Goal: Task Accomplishment & Management: Use online tool/utility

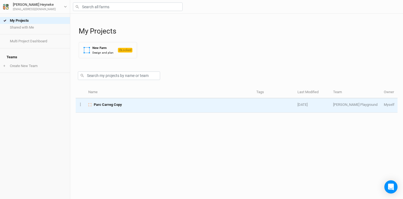
click at [110, 103] on span "Parc Carreg Copy" at bounding box center [108, 104] width 28 height 5
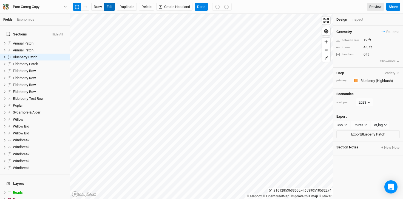
click at [108, 5] on button "edit" at bounding box center [109, 7] width 11 height 8
click at [112, 8] on button "edit" at bounding box center [109, 7] width 11 height 8
click at [398, 72] on icon "button" at bounding box center [398, 72] width 3 height 3
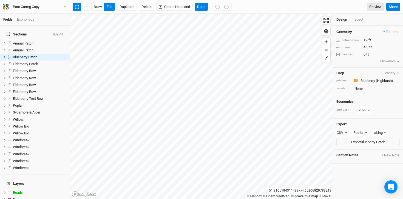
click at [398, 72] on icon "button" at bounding box center [398, 72] width 3 height 3
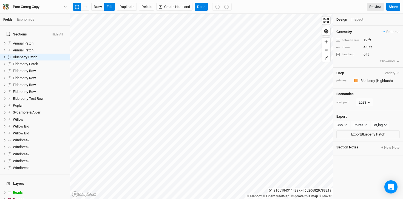
click at [398, 72] on icon "button" at bounding box center [398, 72] width 3 height 3
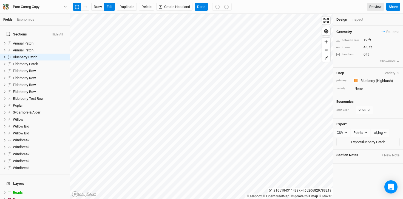
click at [398, 72] on icon "button" at bounding box center [398, 72] width 3 height 3
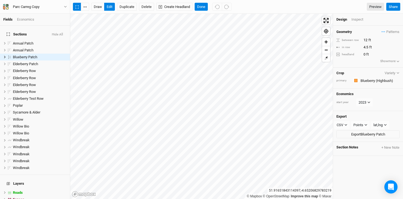
click at [340, 74] on h4 "Crop" at bounding box center [341, 73] width 8 height 4
click at [341, 81] on div "primary" at bounding box center [344, 80] width 14 height 4
click at [341, 86] on div "Crop Variety primary Colors Brown Orange Yellow Green Blue Purple Pink Red" at bounding box center [368, 77] width 70 height 21
click at [390, 62] on button "Show more" at bounding box center [390, 60] width 20 height 5
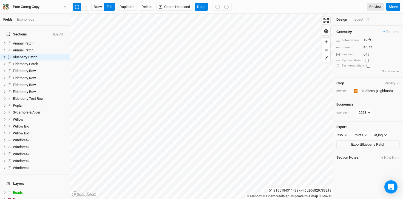
click at [361, 21] on div "Inspect" at bounding box center [361, 19] width 19 height 5
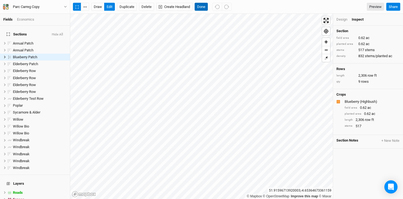
click at [203, 5] on button "Done" at bounding box center [201, 7] width 13 height 8
click at [107, 9] on button "edit" at bounding box center [109, 7] width 11 height 8
click at [86, 8] on button "button" at bounding box center [85, 7] width 8 height 8
click at [4, 49] on icon at bounding box center [5, 50] width 2 height 2
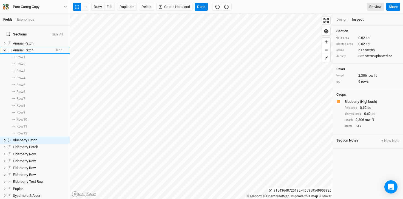
click at [4, 49] on icon at bounding box center [4, 50] width 3 height 3
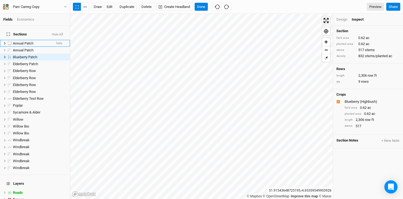
click at [5, 42] on icon at bounding box center [5, 43] width 2 height 2
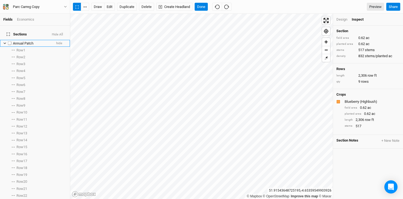
click at [5, 43] on icon at bounding box center [5, 44] width 2 height 2
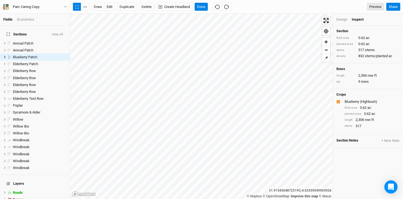
click at [27, 21] on div "Economics" at bounding box center [25, 19] width 17 height 5
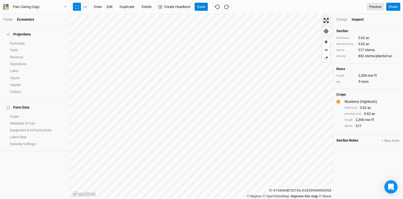
click at [11, 16] on div "Fields Economics" at bounding box center [35, 20] width 70 height 12
click at [11, 18] on link "Fields" at bounding box center [7, 19] width 9 height 4
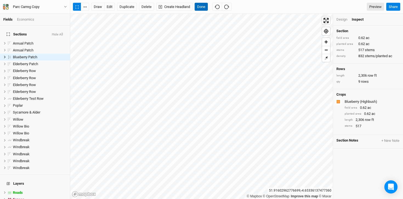
click at [207, 7] on button "Done" at bounding box center [201, 7] width 13 height 8
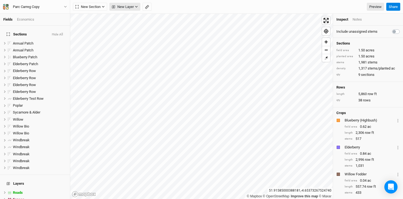
click at [137, 7] on icon "button" at bounding box center [136, 7] width 2 height 2
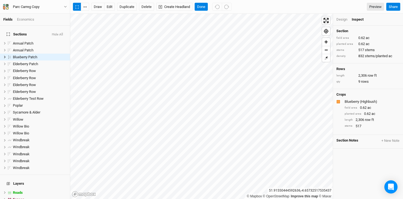
click at [210, 6] on div "draw edit Duplicate Delete Create Headland Done" at bounding box center [152, 7] width 159 height 8
click at [203, 6] on button "Done" at bounding box center [201, 7] width 13 height 8
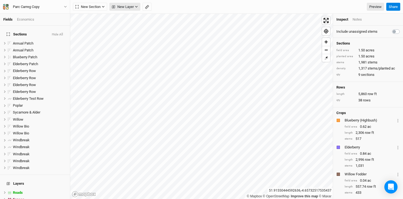
click at [127, 6] on span "New Layer" at bounding box center [123, 6] width 22 height 5
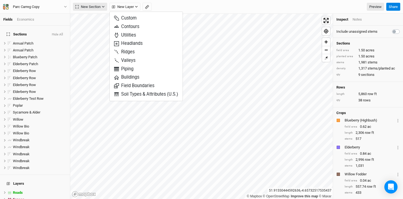
click at [102, 6] on button "New Section" at bounding box center [90, 7] width 34 height 8
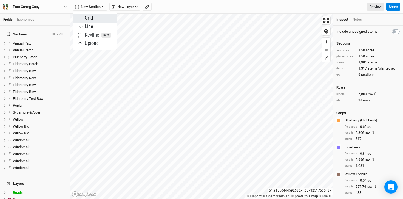
click at [90, 16] on div "Grid" at bounding box center [89, 18] width 8 height 6
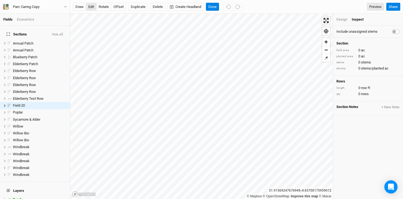
click at [94, 9] on button "edit" at bounding box center [91, 7] width 11 height 8
click at [30, 18] on div "Economics" at bounding box center [25, 19] width 17 height 5
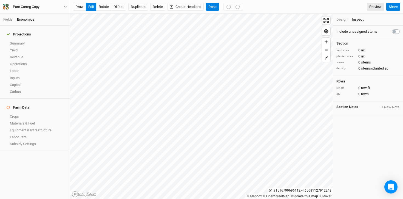
click at [14, 19] on li "Fields" at bounding box center [10, 19] width 14 height 5
click at [8, 19] on link "Fields" at bounding box center [7, 19] width 9 height 4
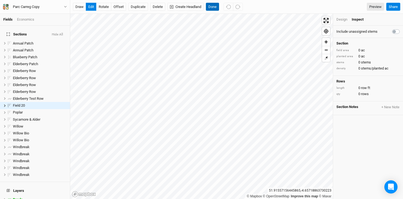
click at [215, 5] on button "Done" at bounding box center [212, 7] width 13 height 8
click at [364, 55] on span "ac" at bounding box center [363, 56] width 4 height 4
click at [364, 50] on span "ac" at bounding box center [363, 50] width 4 height 4
click at [348, 50] on div "field area" at bounding box center [346, 50] width 19 height 4
click at [345, 18] on div "Design" at bounding box center [342, 19] width 11 height 5
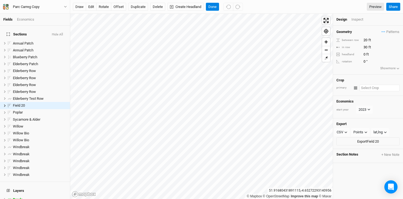
click at [366, 89] on input "text" at bounding box center [380, 88] width 40 height 7
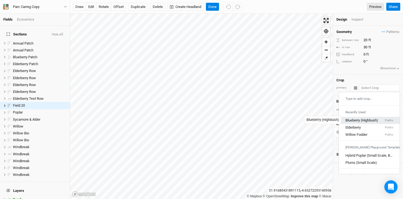
click at [367, 120] on div "Blueberry (Highbush)" at bounding box center [362, 119] width 33 height 5
type input "12"
type input "4"
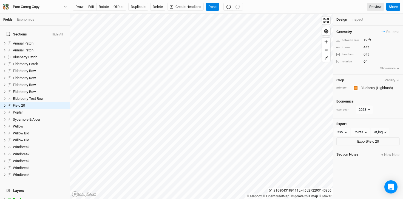
click at [357, 94] on div "Crop Variety primary Colors Brown Orange Yellow Green Blue Purple Pink Red" at bounding box center [368, 85] width 70 height 21
click at [347, 92] on div "Crop Variety primary Colors Brown Orange Yellow Green Blue Purple Pink Red" at bounding box center [368, 85] width 70 height 21
click at [348, 50] on div "Geometry Patterns ＋ New in-row pattern between row 12 ft in row 4 ft headland 0…" at bounding box center [368, 50] width 70 height 49
click at [346, 40] on div "between row" at bounding box center [349, 40] width 24 height 4
click at [16, 103] on span "Field 20" at bounding box center [19, 105] width 12 height 4
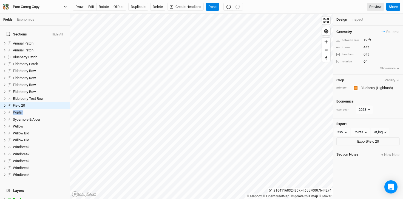
click at [12, 6] on div "Parc Carreg Copy" at bounding box center [26, 6] width 35 height 5
click at [54, 45] on button "Metric" at bounding box center [53, 44] width 15 height 8
type input "3.6576"
type input "1.2192"
click at [19, 20] on div "Economics" at bounding box center [25, 19] width 17 height 5
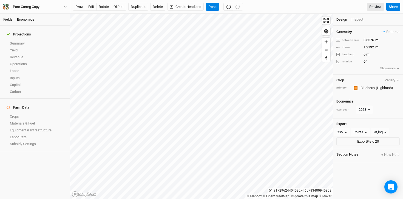
click at [9, 19] on link "Fields" at bounding box center [7, 19] width 9 height 4
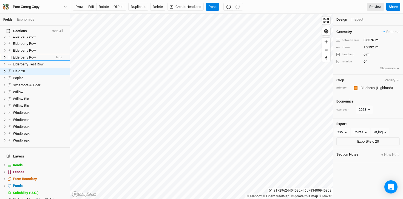
scroll to position [49, 0]
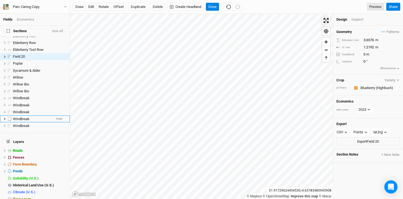
click at [24, 117] on span "Windbreak" at bounding box center [21, 119] width 17 height 4
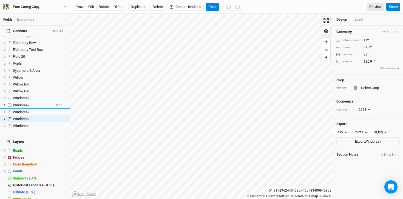
click at [24, 103] on span "Windbreak" at bounding box center [21, 105] width 17 height 4
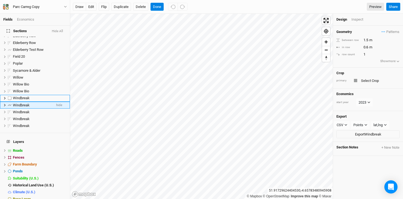
scroll to position [38, 0]
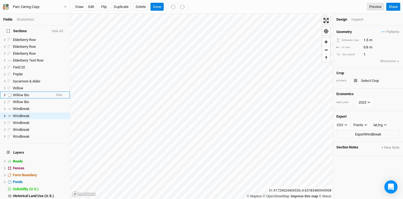
click at [25, 93] on span "Willow Bio" at bounding box center [21, 95] width 16 height 4
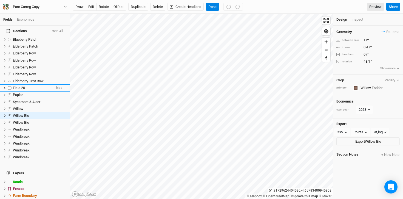
click at [21, 86] on span "Field 20" at bounding box center [19, 88] width 12 height 4
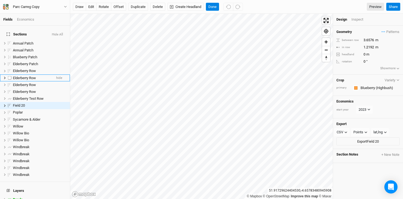
click at [23, 76] on span "Elderberry Row" at bounding box center [24, 78] width 23 height 4
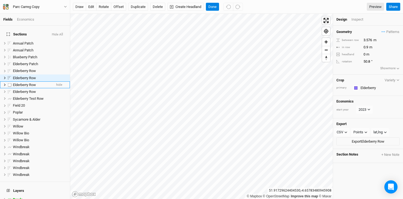
click at [23, 84] on li "Elderberry Row hide" at bounding box center [35, 84] width 70 height 7
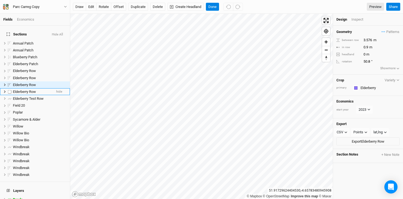
click at [23, 89] on span "Elderberry Row" at bounding box center [24, 91] width 23 height 4
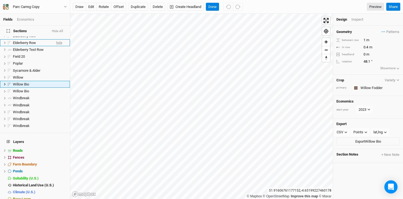
scroll to position [18, 0]
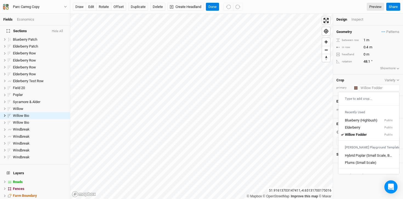
click at [368, 87] on input "text" at bounding box center [379, 88] width 41 height 7
type input "W"
type input "Willow Fodder"
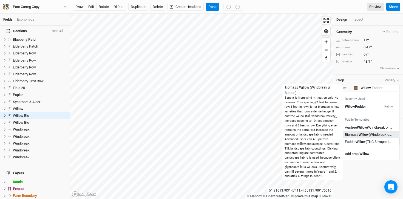
click at [381, 135] on div "Biomass Willow (Windbreak or Screen)" at bounding box center [369, 134] width 48 height 5
type input "Biomass Willow (Windbreak or Screen)"
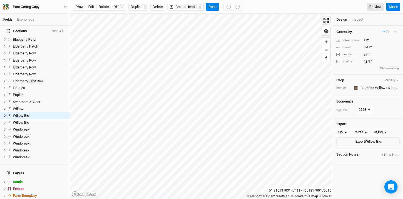
type input "0.6096"
type input "0.3048"
click at [358, 75] on div "Crop Variety primary Colors Brown Orange Yellow Green Blue Purple Pink Red" at bounding box center [368, 85] width 70 height 21
click at [356, 15] on div "Design Inspect" at bounding box center [368, 20] width 70 height 12
click at [356, 19] on div "Inspect" at bounding box center [361, 19] width 19 height 5
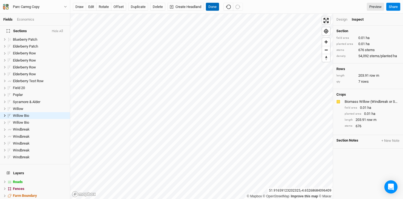
click at [216, 6] on button "Done" at bounding box center [212, 7] width 13 height 8
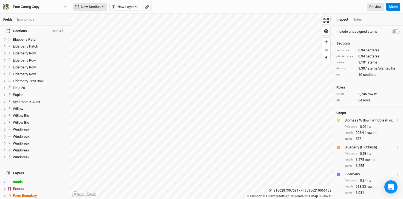
click at [101, 6] on button "New Section" at bounding box center [90, 7] width 34 height 8
click at [91, 26] on div "Line" at bounding box center [89, 27] width 9 height 6
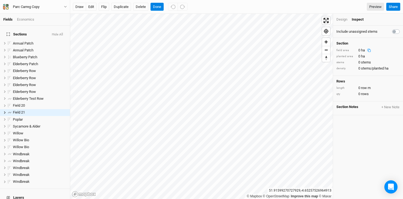
click at [342, 17] on div "Design" at bounding box center [342, 19] width 11 height 5
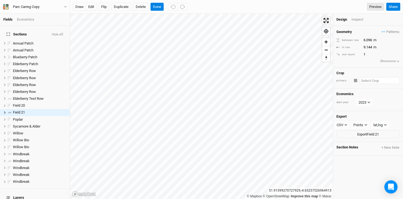
click at [371, 81] on input "text" at bounding box center [380, 80] width 40 height 7
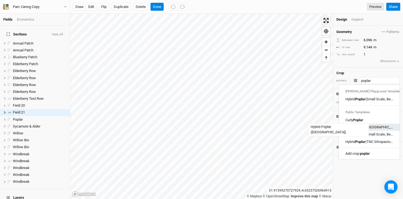
click at [372, 126] on div "Hybrid Poplar ([GEOGRAPHIC_DATA])" at bounding box center [370, 127] width 48 height 5
type input "Hybrid Poplar ([GEOGRAPHIC_DATA])"
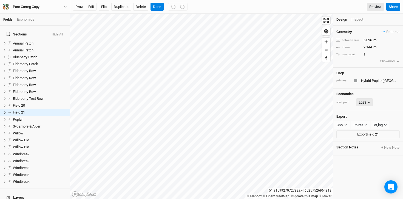
type input "6.096"
click at [399, 52] on input "2" at bounding box center [386, 54] width 48 height 6
click at [399, 52] on input "3" at bounding box center [386, 54] width 48 height 6
click at [399, 52] on input "4" at bounding box center [386, 54] width 48 height 6
click at [399, 55] on input "3" at bounding box center [386, 54] width 48 height 6
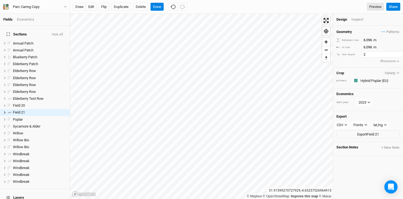
click at [399, 55] on input "2" at bounding box center [386, 54] width 48 height 6
click at [399, 55] on input "1" at bounding box center [386, 54] width 48 height 6
click at [400, 53] on input "2" at bounding box center [386, 54] width 48 height 6
click at [400, 53] on input "3" at bounding box center [386, 54] width 48 height 6
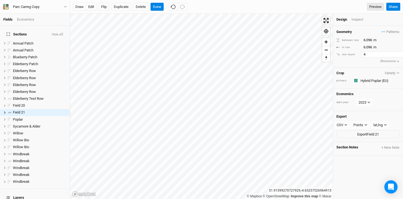
click at [400, 53] on input "4" at bounding box center [386, 54] width 48 height 6
click at [400, 56] on input "3" at bounding box center [386, 54] width 48 height 6
click at [400, 56] on input "2" at bounding box center [386, 54] width 48 height 6
type input "1"
click at [400, 56] on input "1" at bounding box center [386, 54] width 48 height 6
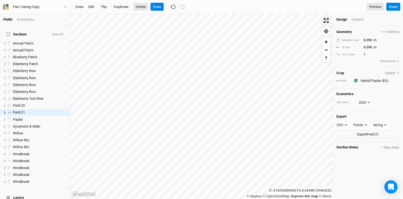
click at [143, 9] on button "Delete" at bounding box center [140, 7] width 15 height 8
click at [166, 4] on button "Confirm" at bounding box center [163, 7] width 17 height 8
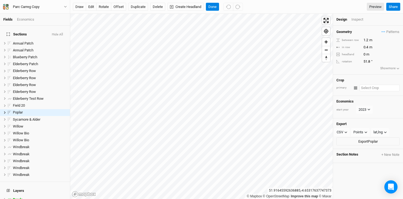
click at [366, 86] on input "text" at bounding box center [380, 88] width 40 height 7
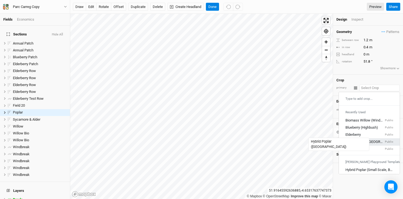
click at [372, 140] on div "Hybrid Poplar ([GEOGRAPHIC_DATA])" at bounding box center [365, 141] width 38 height 5
type input "6.096"
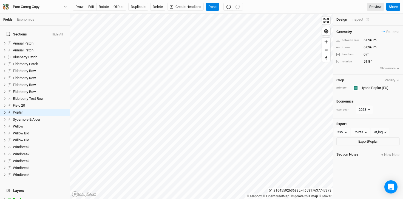
click at [354, 20] on div "Inspect" at bounding box center [361, 19] width 19 height 5
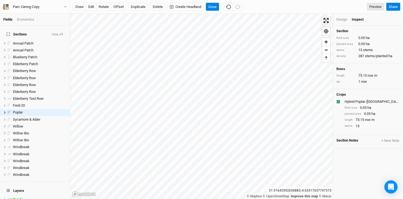
click at [373, 84] on div "Rows length 73.15 row m qty 1 row" at bounding box center [368, 76] width 70 height 26
click at [371, 82] on icon at bounding box center [372, 82] width 4 height 4
click at [365, 81] on span "row" at bounding box center [364, 81] width 6 height 4
click at [341, 19] on div "Design" at bounding box center [342, 19] width 11 height 5
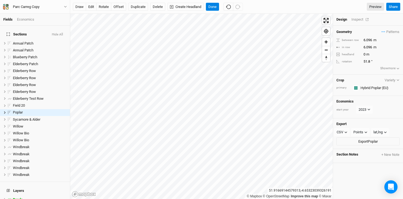
click at [355, 19] on div "Inspect" at bounding box center [361, 19] width 19 height 5
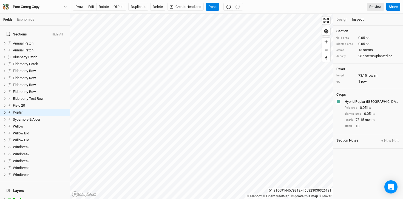
click at [342, 21] on div "Design" at bounding box center [342, 19] width 11 height 5
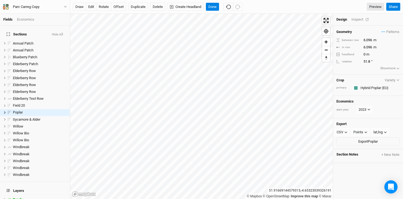
click at [357, 21] on div "Inspect" at bounding box center [361, 19] width 19 height 5
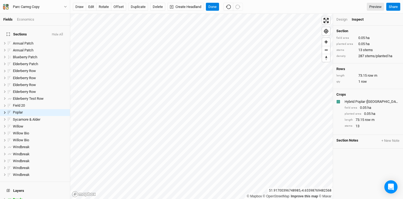
click at [25, 21] on div "Economics" at bounding box center [25, 19] width 17 height 5
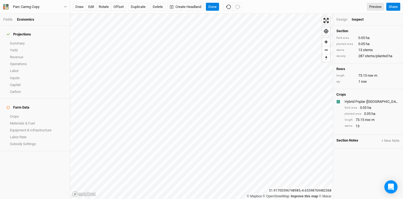
click at [6, 17] on div "Fields Economics" at bounding box center [35, 20] width 70 height 12
click at [7, 19] on link "Fields" at bounding box center [7, 19] width 9 height 4
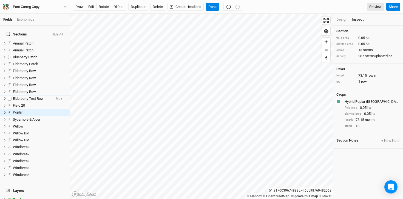
scroll to position [49, 0]
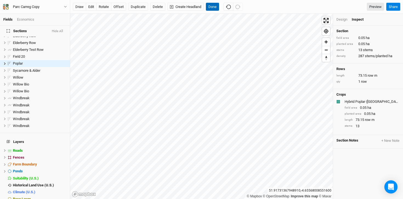
click at [209, 5] on button "Done" at bounding box center [212, 7] width 13 height 8
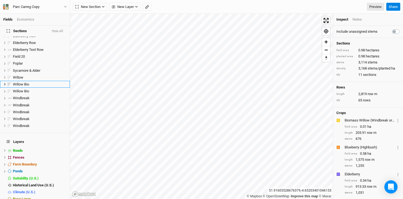
scroll to position [18, 0]
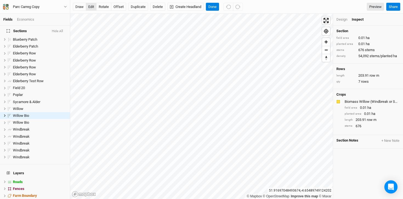
click at [94, 8] on button "edit" at bounding box center [91, 7] width 11 height 8
click at [366, 81] on span "rows" at bounding box center [365, 81] width 8 height 4
click at [211, 5] on button "Done" at bounding box center [212, 7] width 13 height 8
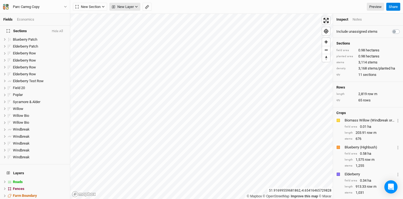
click at [130, 7] on span "New Layer" at bounding box center [123, 6] width 22 height 5
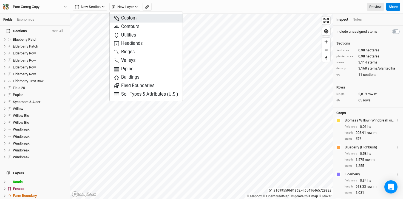
click at [130, 16] on span "Custom" at bounding box center [125, 18] width 22 height 6
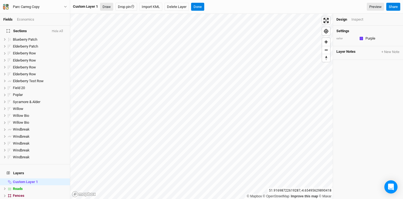
click at [105, 7] on button "Draw" at bounding box center [106, 7] width 13 height 8
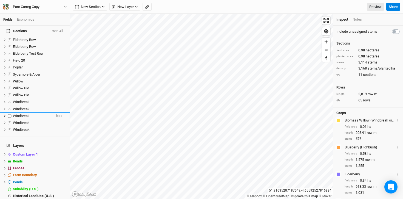
scroll to position [56, 0]
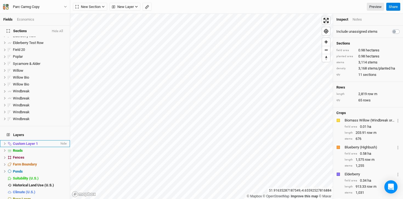
click at [24, 141] on span "Custom Layer 1" at bounding box center [25, 143] width 25 height 4
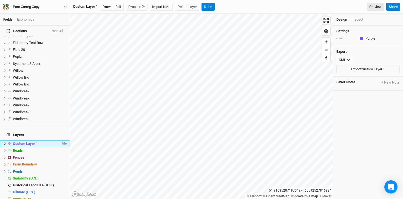
click at [28, 141] on span "Custom Layer 1" at bounding box center [25, 143] width 25 height 4
click at [4, 142] on icon at bounding box center [4, 143] width 3 height 3
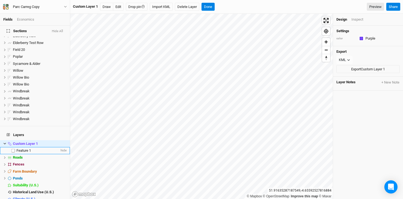
click at [22, 148] on span "Feature 1" at bounding box center [23, 150] width 15 height 4
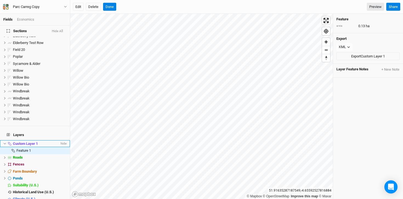
click at [32, 141] on span "Custom Layer 1" at bounding box center [25, 143] width 25 height 4
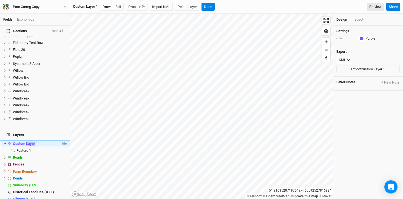
click at [5, 142] on icon at bounding box center [4, 143] width 3 height 3
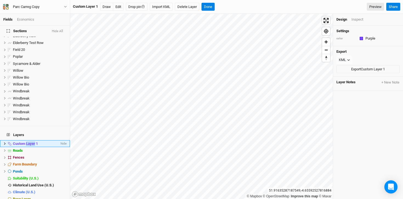
click at [5, 142] on icon at bounding box center [4, 143] width 3 height 3
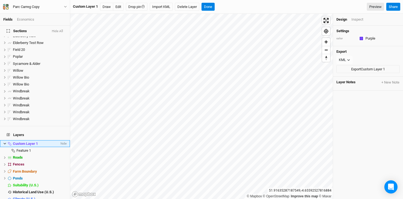
click at [11, 142] on icon at bounding box center [9, 143] width 3 height 3
click at [122, 7] on button "Edit" at bounding box center [118, 7] width 11 height 8
click at [187, 8] on button "Delete Layer" at bounding box center [187, 7] width 24 height 8
click at [202, 6] on button "Confirm" at bounding box center [199, 7] width 17 height 8
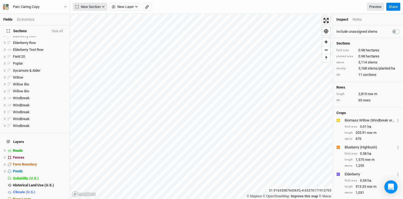
click at [103, 6] on icon "button" at bounding box center [103, 6] width 3 height 3
click at [129, 6] on span "New Layer" at bounding box center [123, 6] width 22 height 5
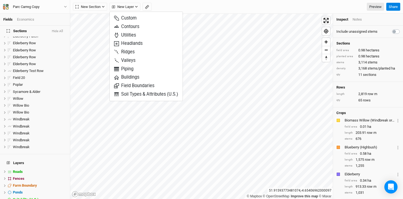
scroll to position [0, 0]
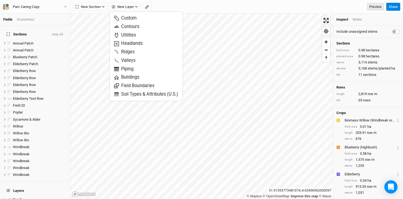
click at [26, 23] on div "Fields Economics" at bounding box center [35, 20] width 70 height 12
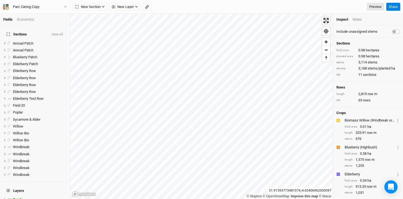
click at [26, 19] on div "Economics" at bounding box center [25, 19] width 17 height 5
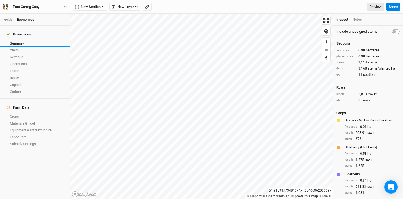
click at [21, 41] on link "Summary" at bounding box center [35, 43] width 70 height 7
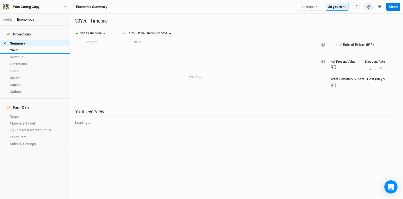
click at [18, 48] on link "Yield" at bounding box center [35, 50] width 70 height 7
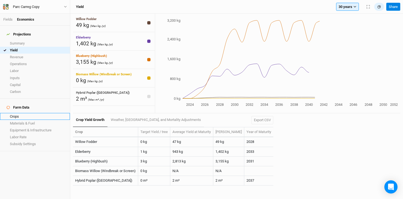
click at [24, 113] on link "Crops" at bounding box center [35, 116] width 70 height 7
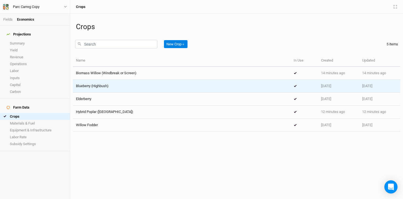
click at [103, 88] on div "Blueberry (Highbush)" at bounding box center [92, 85] width 33 height 5
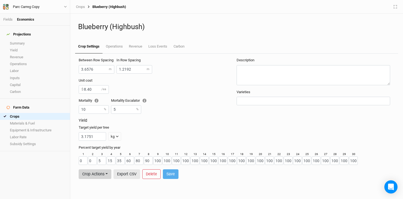
click at [106, 172] on button "Crop Actions" at bounding box center [95, 174] width 33 height 10
click at [30, 120] on link "Materials & Fuel" at bounding box center [35, 123] width 70 height 7
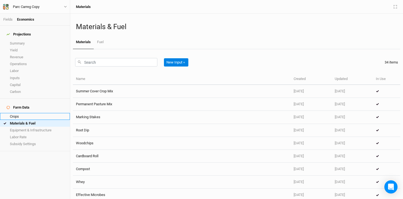
click at [25, 113] on link "Crops" at bounding box center [35, 116] width 70 height 7
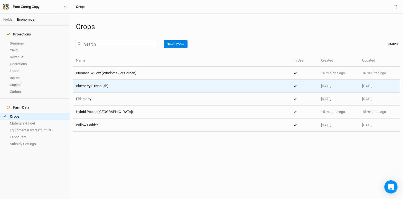
click at [113, 88] on div "Blueberry (Highbush)" at bounding box center [182, 85] width 212 height 5
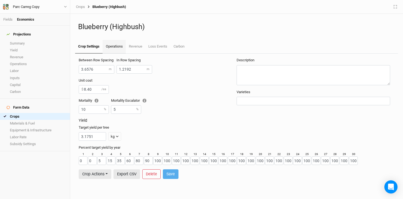
click at [116, 49] on link "Operations" at bounding box center [114, 47] width 23 height 14
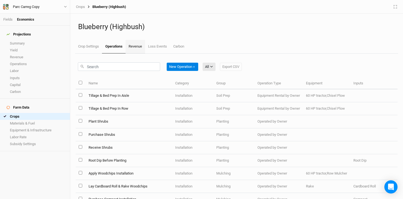
click at [136, 46] on link "Revenue" at bounding box center [135, 47] width 19 height 14
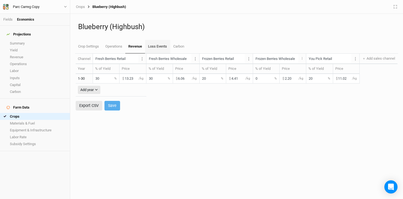
click at [153, 47] on link "Loss Events" at bounding box center [157, 47] width 25 height 14
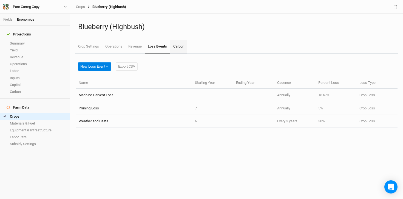
click at [178, 47] on link "Carbon" at bounding box center [178, 47] width 17 height 14
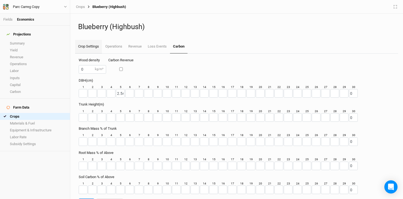
click at [94, 48] on link "Crop Settings" at bounding box center [88, 47] width 27 height 14
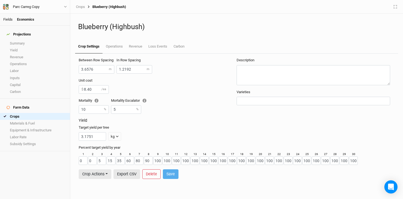
click at [6, 19] on link "Fields" at bounding box center [7, 19] width 9 height 4
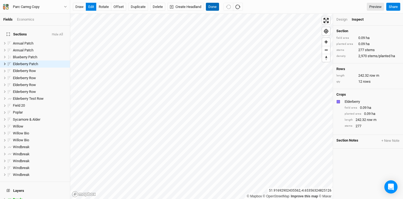
click at [217, 6] on button "Done" at bounding box center [212, 7] width 13 height 8
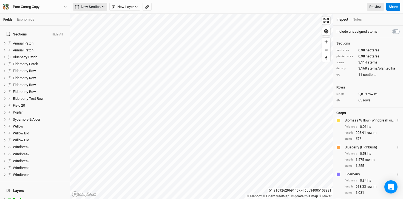
click at [95, 7] on span "New Section" at bounding box center [87, 6] width 25 height 5
click at [122, 8] on span "New Layer" at bounding box center [123, 6] width 22 height 5
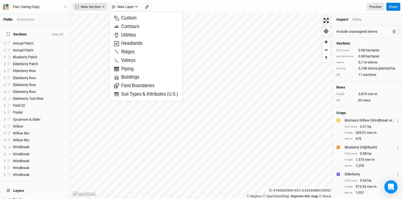
click at [92, 9] on span "New Section" at bounding box center [87, 6] width 25 height 5
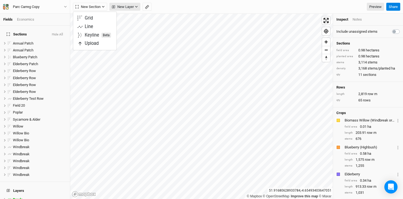
click at [120, 7] on span "New Layer" at bounding box center [123, 6] width 22 height 5
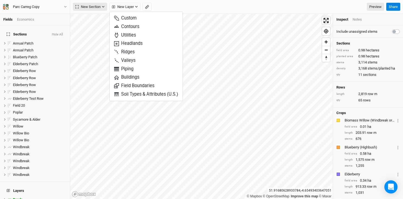
click at [96, 10] on button "New Section" at bounding box center [90, 7] width 34 height 8
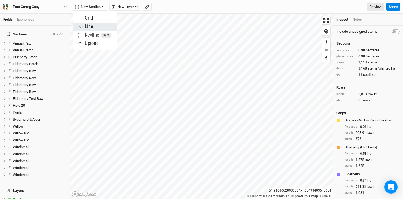
click at [92, 26] on div "Line" at bounding box center [89, 27] width 9 height 6
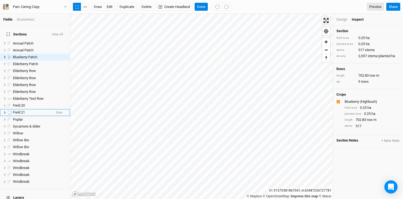
click at [20, 110] on span "Field 21" at bounding box center [19, 112] width 12 height 4
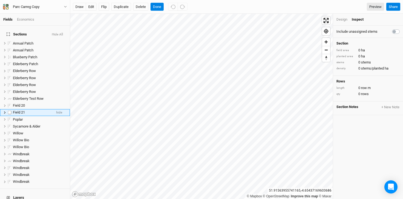
click at [33, 110] on div "Field 21" at bounding box center [32, 112] width 39 height 4
click at [15, 110] on input "Field 21" at bounding box center [30, 112] width 37 height 5
click at [11, 110] on label at bounding box center [9, 112] width 7 height 7
click at [11, 111] on input "checkbox" at bounding box center [10, 113] width 4 height 4
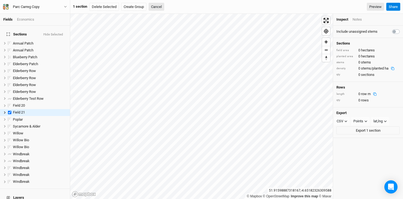
click at [358, 22] on div "Inspect Notes" at bounding box center [368, 20] width 70 height 12
click at [347, 19] on div "Inspect" at bounding box center [343, 19] width 12 height 5
click at [10, 109] on label at bounding box center [9, 112] width 7 height 7
click at [10, 111] on input "checkbox" at bounding box center [10, 113] width 4 height 4
checkbox input "false"
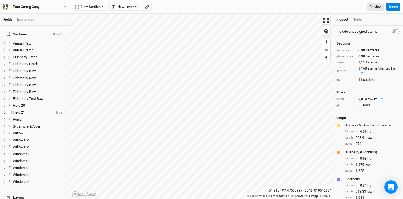
click at [18, 110] on span "Field 21" at bounding box center [19, 112] width 12 height 4
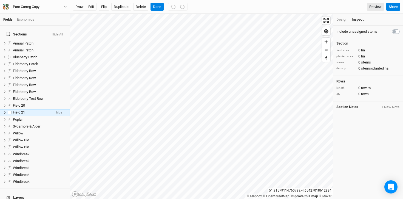
click at [5, 111] on icon at bounding box center [5, 112] width 2 height 2
click at [5, 111] on icon at bounding box center [4, 112] width 3 height 3
click at [5, 111] on icon at bounding box center [5, 112] width 2 height 2
click at [20, 117] on span "Row 1" at bounding box center [20, 119] width 9 height 4
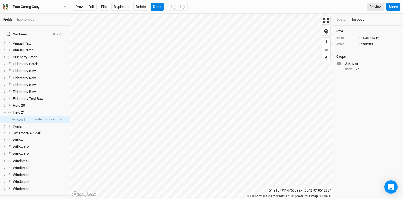
click at [21, 117] on span "Row 1" at bounding box center [20, 119] width 9 height 4
click at [24, 117] on span "Row 1" at bounding box center [20, 119] width 9 height 4
click at [21, 117] on span "Row 1" at bounding box center [20, 119] width 9 height 4
click at [94, 7] on button "edit" at bounding box center [91, 7] width 11 height 8
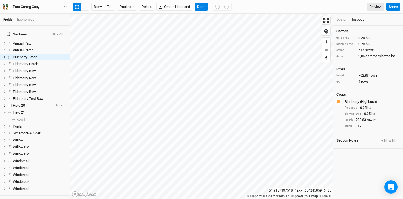
click at [33, 103] on div "Field 20" at bounding box center [32, 105] width 39 height 4
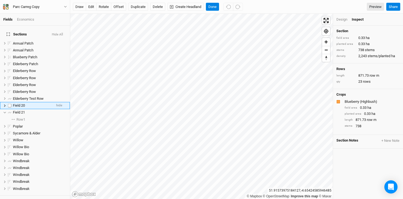
click at [19, 103] on span "Field 20" at bounding box center [19, 105] width 12 height 4
click at [10, 102] on label at bounding box center [9, 105] width 7 height 7
click at [10, 104] on input "checkbox" at bounding box center [10, 106] width 4 height 4
checkbox input "true"
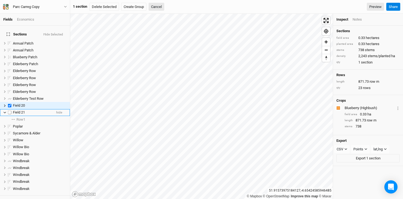
click at [11, 109] on label at bounding box center [9, 112] width 7 height 7
click at [11, 111] on input "checkbox" at bounding box center [10, 113] width 4 height 4
checkbox input "true"
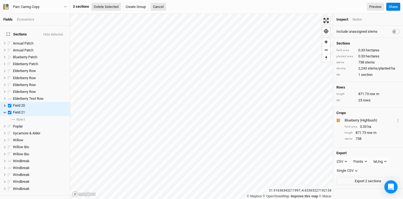
click at [115, 7] on button "Delete Selected" at bounding box center [106, 7] width 30 height 8
click at [176, 4] on button "Confirm" at bounding box center [167, 7] width 17 height 8
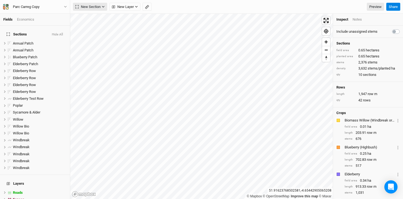
click at [102, 7] on icon "button" at bounding box center [103, 6] width 3 height 3
click at [97, 26] on button "Line" at bounding box center [94, 26] width 43 height 9
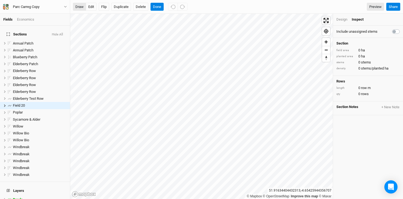
click at [82, 9] on button "draw" at bounding box center [79, 7] width 13 height 8
click at [18, 103] on span "Field 20" at bounding box center [19, 105] width 12 height 4
click at [4, 104] on icon at bounding box center [4, 105] width 3 height 3
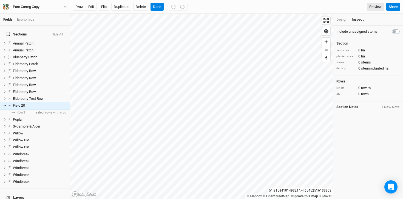
click at [21, 110] on span "Row 1" at bounding box center [20, 112] width 9 height 4
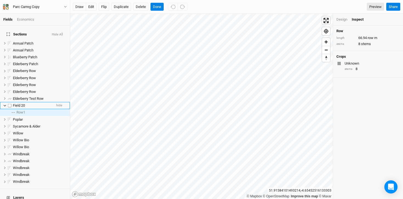
click at [10, 102] on label at bounding box center [9, 105] width 7 height 7
click at [10, 104] on input "checkbox" at bounding box center [10, 106] width 4 height 4
checkbox input "true"
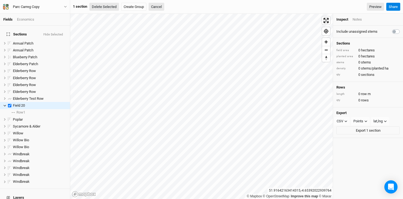
click at [111, 6] on button "Delete Selected" at bounding box center [104, 7] width 30 height 8
click at [171, 5] on button "Confirm" at bounding box center [165, 7] width 17 height 8
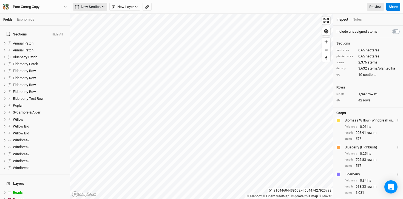
click at [101, 5] on button "New Section" at bounding box center [90, 7] width 34 height 8
click at [93, 28] on button "Line" at bounding box center [94, 26] width 43 height 9
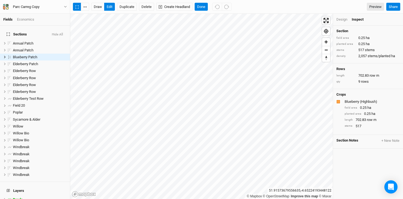
click at [366, 101] on div "Blueberry (Highbush)" at bounding box center [372, 101] width 54 height 5
click at [356, 102] on div "Blueberry (Highbush)" at bounding box center [372, 101] width 54 height 5
click at [204, 7] on button "Done" at bounding box center [201, 7] width 13 height 8
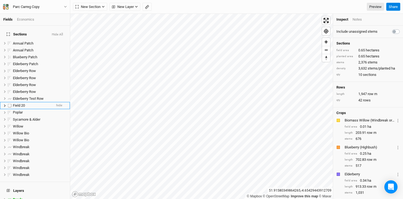
click at [33, 103] on div "Field 20" at bounding box center [32, 105] width 39 height 4
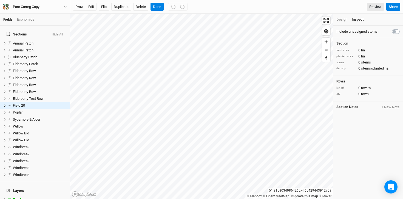
click at [29, 16] on div "Fields Economics" at bounding box center [35, 20] width 70 height 12
click at [28, 20] on div "Economics" at bounding box center [25, 19] width 17 height 5
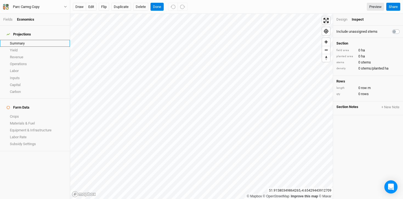
click at [22, 40] on link "Summary" at bounding box center [35, 43] width 70 height 7
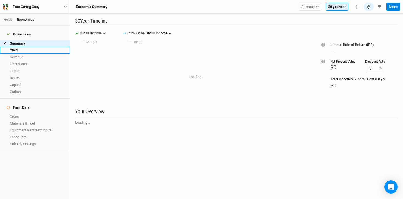
click at [34, 48] on link "Yield" at bounding box center [35, 50] width 70 height 7
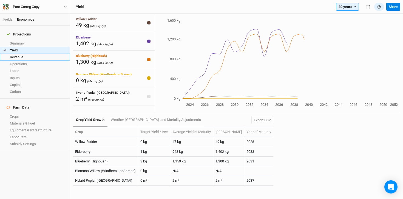
click at [33, 54] on link "Revenue" at bounding box center [35, 57] width 70 height 7
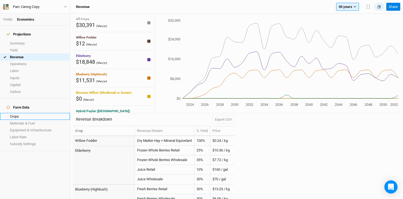
click at [26, 113] on link "Crops" at bounding box center [35, 116] width 70 height 7
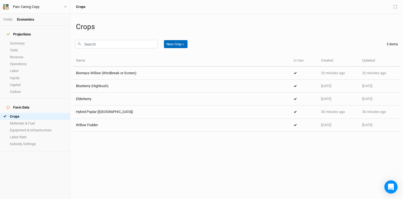
click at [175, 45] on button "New Crop ＋" at bounding box center [176, 44] width 24 height 8
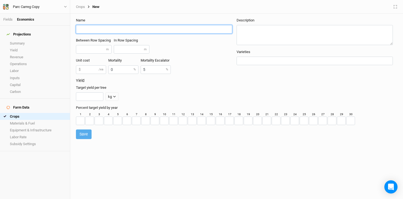
click at [117, 29] on input "text" at bounding box center [154, 29] width 156 height 9
type input "Biomass Pollards"
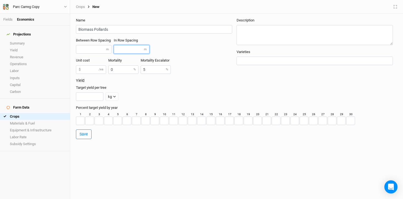
click at [187, 48] on div "Between Row Spacing m In Row Spacing m" at bounding box center [156, 48] width 161 height 20
click at [83, 139] on form "Name Biomass Pollards Between Row Spacing m In Row Spacing m Unit cost $ /ea Mo…" at bounding box center [237, 78] width 328 height 129
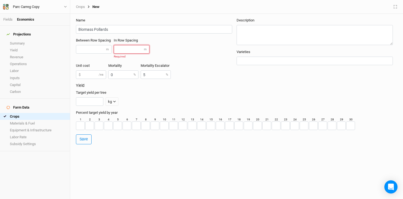
click at [121, 50] on input "number" at bounding box center [132, 49] width 36 height 9
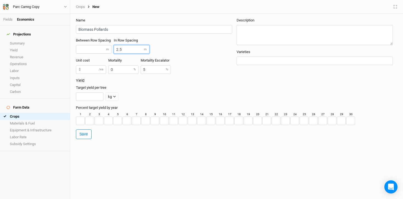
type input "2.5"
click at [177, 45] on div "Between Row Spacing m In Row Spacing 2.5 m" at bounding box center [156, 48] width 161 height 20
click at [91, 49] on input "number" at bounding box center [94, 49] width 36 height 9
type input "3"
click at [184, 51] on div "Between Row Spacing 3 m In Row Spacing 2.5 m" at bounding box center [156, 48] width 161 height 20
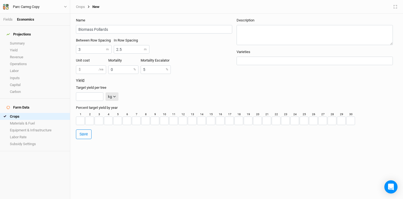
click at [111, 98] on div "kg" at bounding box center [110, 96] width 4 height 5
click at [119, 119] on button "m³" at bounding box center [127, 116] width 43 height 9
click at [96, 96] on input "number" at bounding box center [89, 96] width 27 height 9
type input "0.2"
click at [156, 99] on div "0.2 m³ kg m³" at bounding box center [235, 96] width 319 height 9
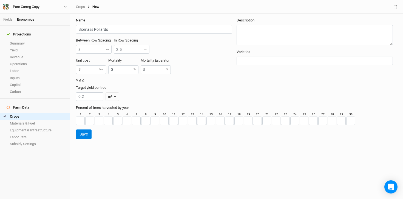
click at [89, 135] on button "Save" at bounding box center [84, 134] width 16 height 10
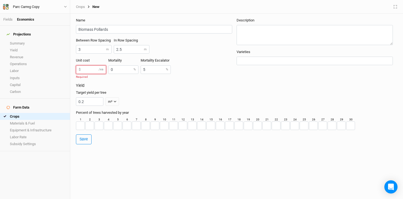
click at [90, 69] on input "number" at bounding box center [91, 69] width 30 height 9
type input "1"
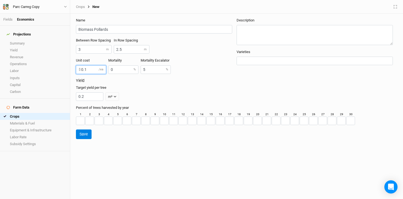
type input "0.1"
click at [155, 87] on div "Target yield per tree 0.2 m³ kg m³" at bounding box center [235, 93] width 319 height 16
click at [88, 134] on button "Save" at bounding box center [84, 134] width 16 height 10
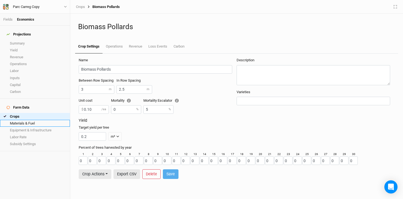
click at [21, 120] on link "Materials & Fuel" at bounding box center [35, 123] width 70 height 7
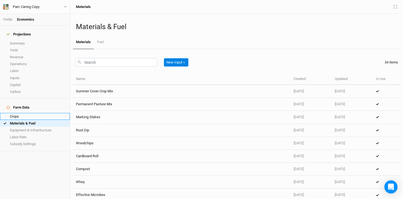
click at [20, 113] on link "Crops" at bounding box center [35, 116] width 70 height 7
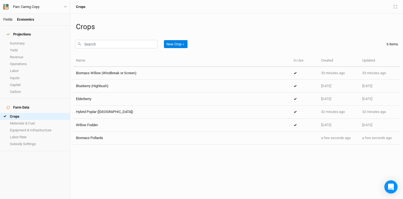
click at [10, 17] on link "Fields" at bounding box center [7, 19] width 9 height 4
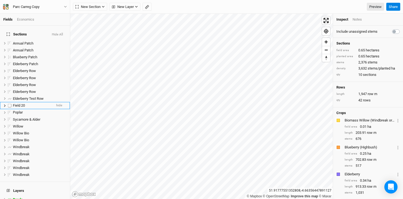
click at [29, 103] on div "Field 20" at bounding box center [32, 105] width 39 height 4
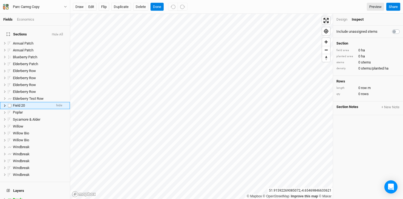
click at [23, 103] on span "Field 20" at bounding box center [19, 105] width 12 height 4
click at [92, 8] on button "edit" at bounding box center [91, 7] width 11 height 8
click at [345, 19] on div "Design" at bounding box center [342, 19] width 11 height 5
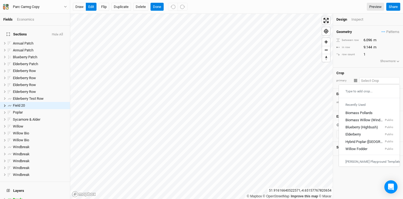
click at [367, 81] on input "text" at bounding box center [380, 80] width 40 height 7
click at [370, 113] on div "Biomass Pollards" at bounding box center [359, 112] width 27 height 5
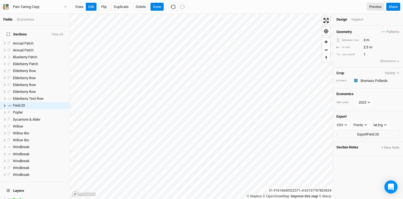
type input "3"
type input "2.5"
click at [369, 162] on div "Geometry Patterns ＋ New in-row pattern between row 3 m in row 2.5 m row count 1…" at bounding box center [368, 112] width 70 height 173
click at [156, 5] on button "Done" at bounding box center [157, 7] width 13 height 8
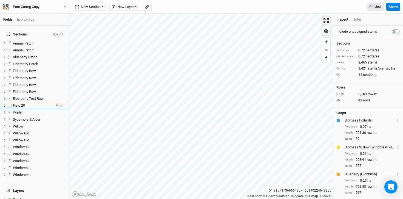
click at [19, 103] on span "Field 20" at bounding box center [19, 105] width 12 height 4
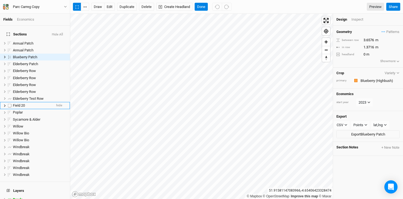
click at [31, 103] on div "Field 20" at bounding box center [32, 105] width 39 height 4
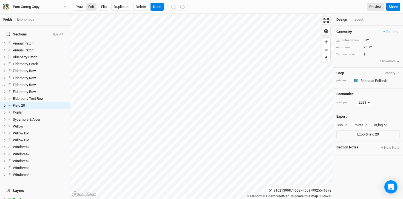
click at [89, 7] on button "edit" at bounding box center [91, 7] width 11 height 8
click at [367, 54] on input "1" at bounding box center [386, 54] width 48 height 6
type input "9"
click at [369, 66] on div "Geometry Patterns ＋ New in-row pattern between row 3 m in row 2.5 m row count 9…" at bounding box center [368, 47] width 70 height 42
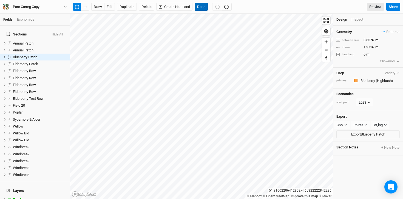
click at [201, 4] on button "Done" at bounding box center [201, 7] width 13 height 8
